Goal: Task Accomplishment & Management: Complete application form

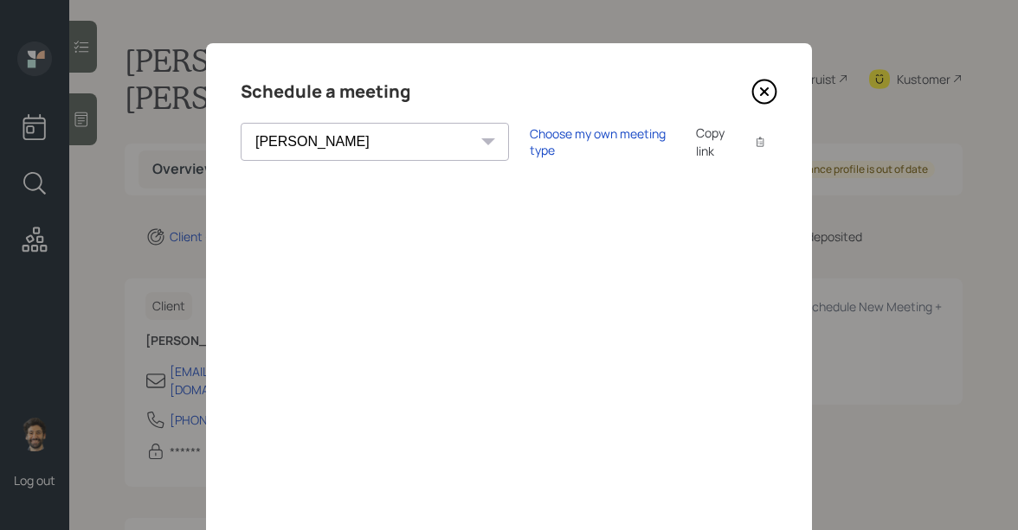
select select "f14b762f-c7c2-4b89-9227-8fa891345eea"
click at [762, 91] on icon at bounding box center [764, 92] width 26 height 26
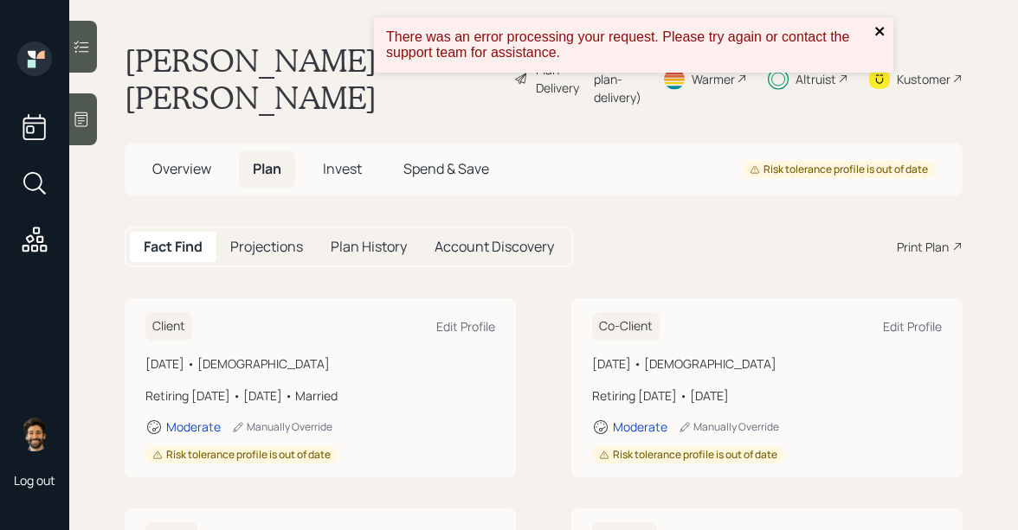
click at [881, 34] on icon "close" at bounding box center [879, 31] width 9 height 9
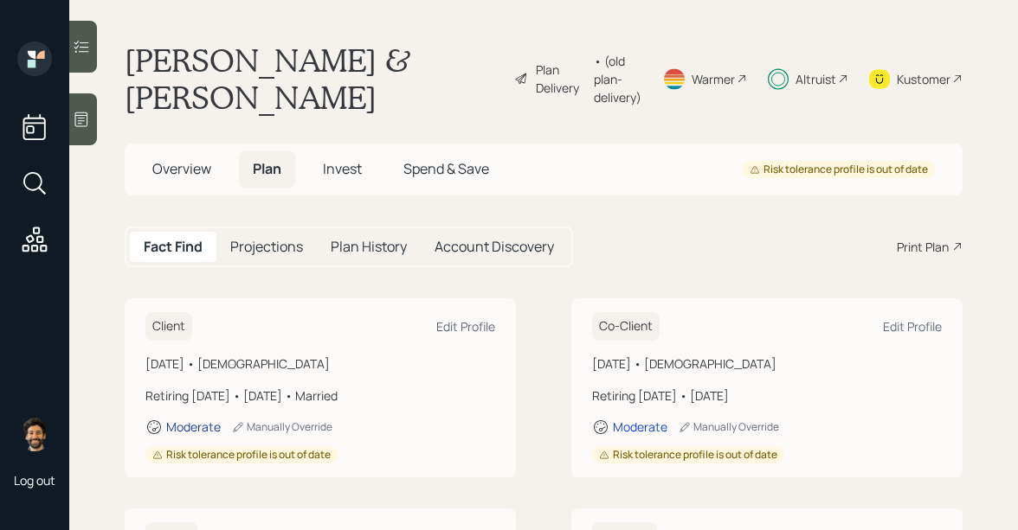
click at [197, 425] on div "Moderate" at bounding box center [193, 427] width 55 height 16
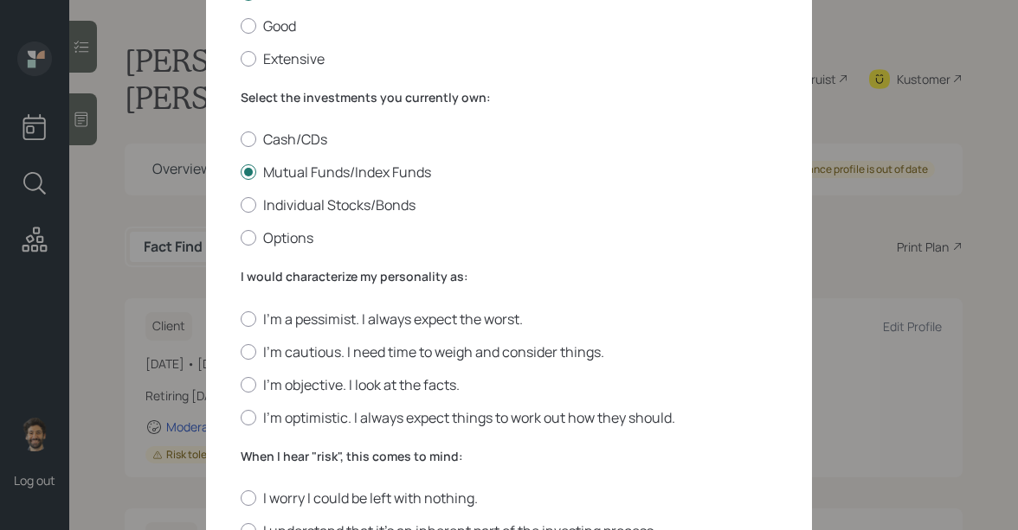
scroll to position [226, 0]
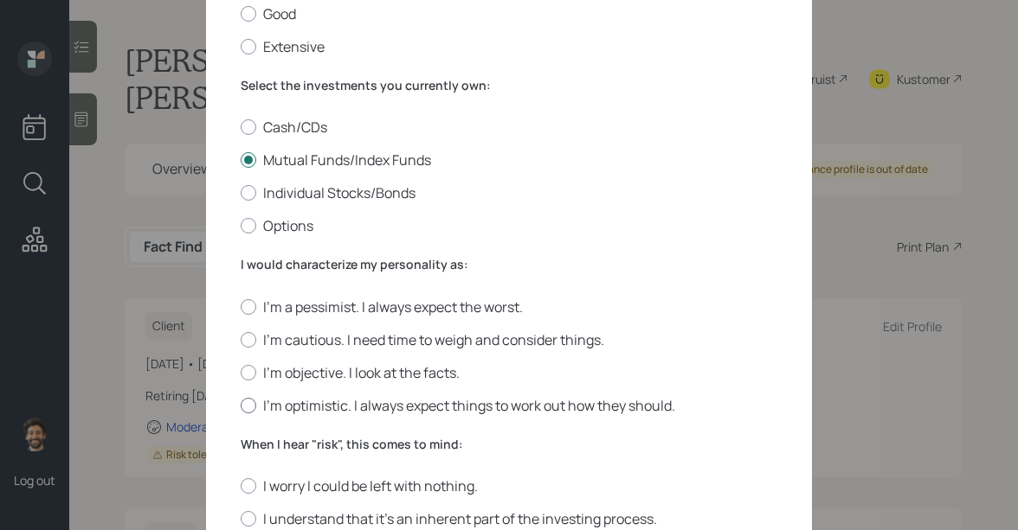
click at [258, 413] on label "I'm optimistic. I always expect things to work out how they should." at bounding box center [509, 405] width 537 height 19
click at [241, 406] on input "I'm optimistic. I always expect things to work out how they should." at bounding box center [240, 405] width 1 height 1
radio input "true"
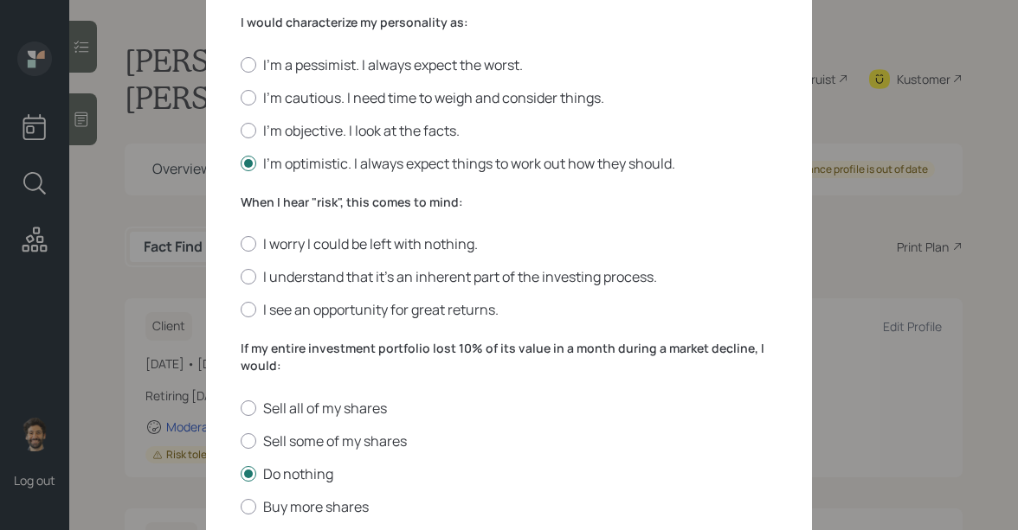
scroll to position [566, 0]
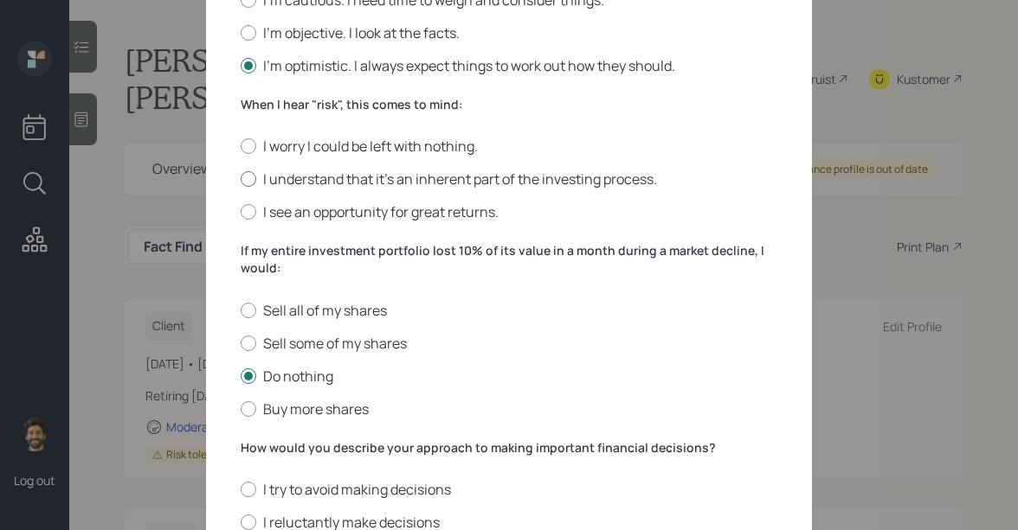
click at [265, 176] on label "I understand that it’s an inherent part of the investing process." at bounding box center [509, 179] width 537 height 19
click at [241, 179] on input "I understand that it’s an inherent part of the investing process." at bounding box center [240, 179] width 1 height 1
radio input "true"
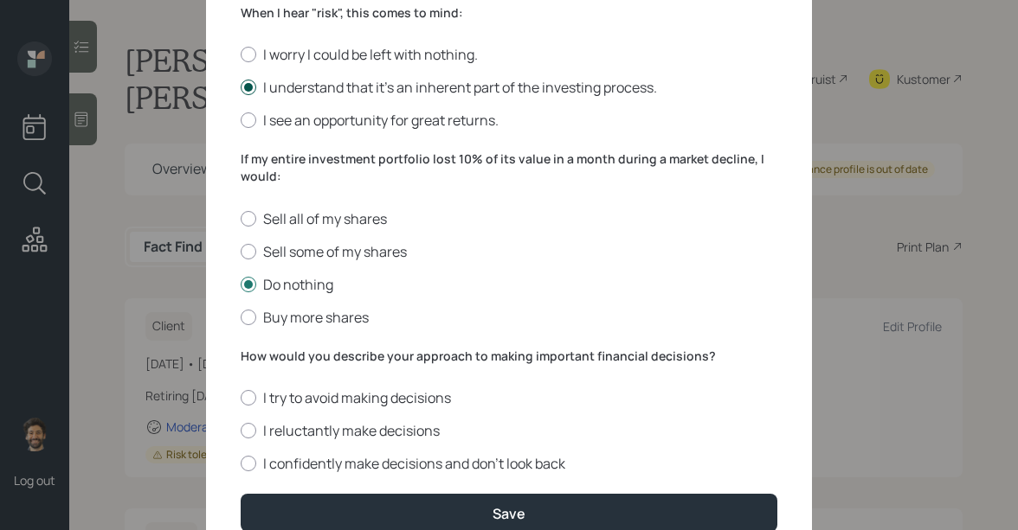
scroll to position [737, 0]
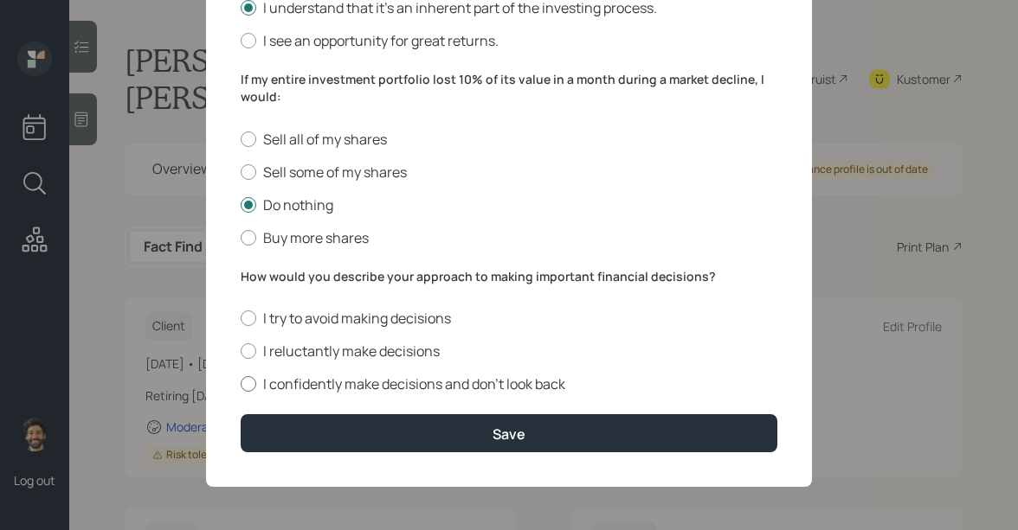
click at [260, 380] on label "I confidently make decisions and don’t look back" at bounding box center [509, 384] width 537 height 19
click at [241, 384] on input "I confidently make decisions and don’t look back" at bounding box center [240, 384] width 1 height 1
radio input "true"
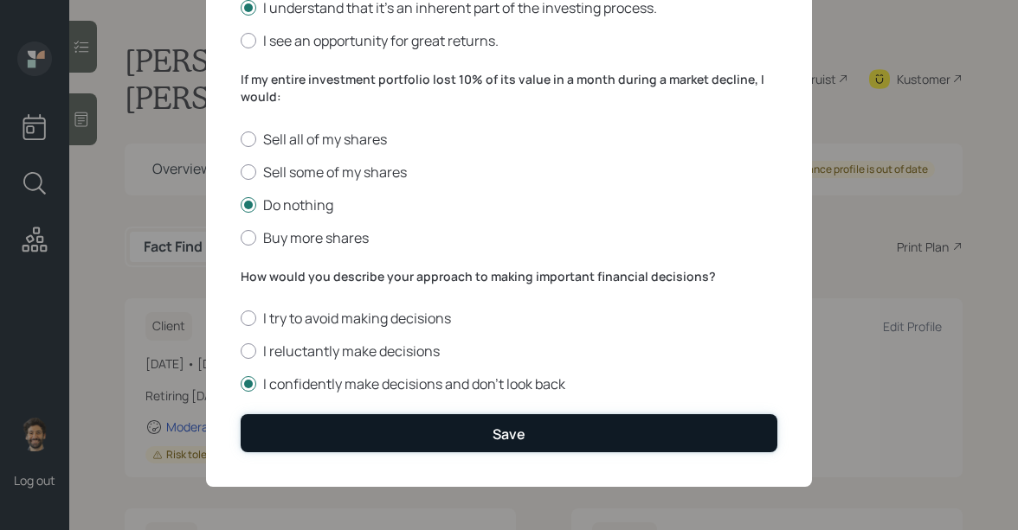
click at [291, 440] on button "Save" at bounding box center [509, 433] width 537 height 37
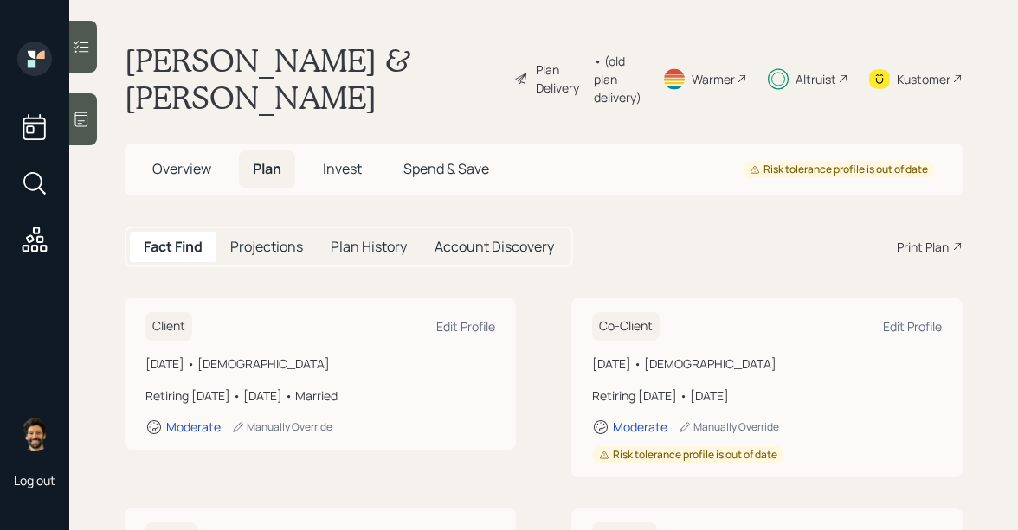
click at [354, 168] on span "Invest" at bounding box center [342, 168] width 39 height 19
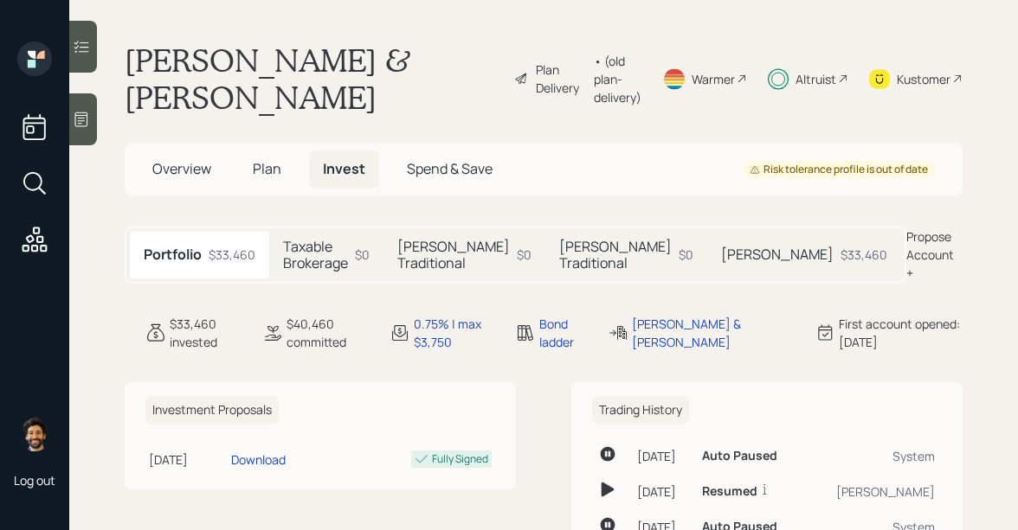
click at [254, 167] on span "Plan" at bounding box center [267, 168] width 29 height 19
